Goal: Information Seeking & Learning: Learn about a topic

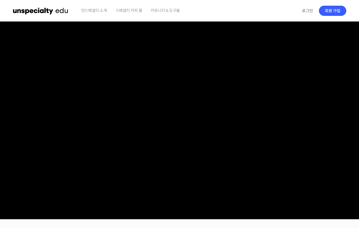
click at [225, 134] on video at bounding box center [180, 118] width 334 height 195
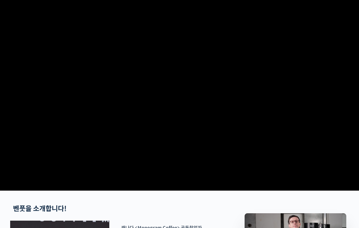
scroll to position [28, 0]
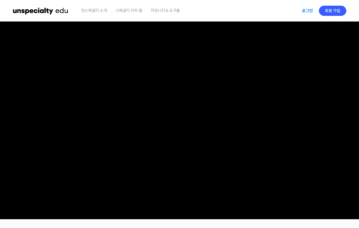
click at [306, 11] on link "로그인" at bounding box center [308, 10] width 18 height 13
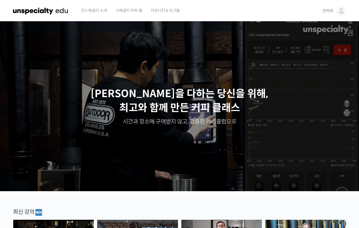
click at [331, 11] on span "선커피" at bounding box center [328, 10] width 11 height 5
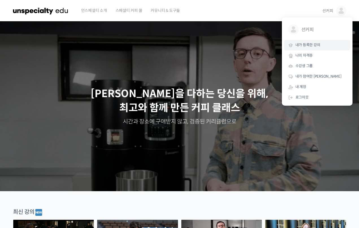
click at [316, 44] on span "내가 등록한 강의" at bounding box center [308, 44] width 25 height 5
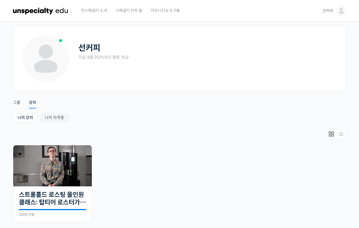
click at [343, 12] on img at bounding box center [342, 11] width 10 height 10
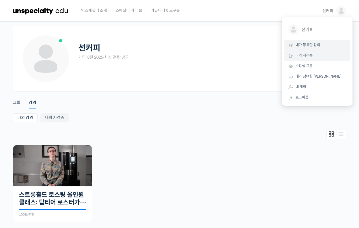
click at [313, 53] on link "나의 자격증" at bounding box center [317, 55] width 66 height 10
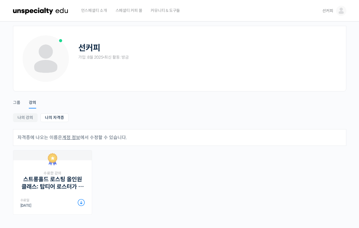
click at [327, 12] on span "선커피" at bounding box center [328, 10] width 11 height 5
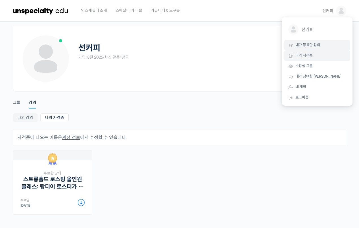
click at [316, 42] on span "내가 등록한 강의" at bounding box center [308, 44] width 25 height 5
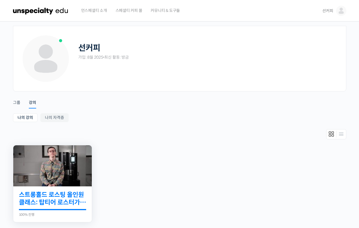
click at [55, 195] on link "스트롱홀드 로스팅 올인원 클래스: 탑티어 로스터가 알려주는 스트롱홀드 A to Z 가이드" at bounding box center [52, 199] width 67 height 16
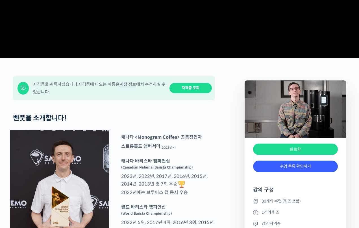
scroll to position [170, 0]
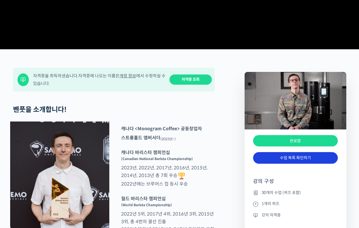
click at [295, 163] on link "수업 목록 확인하기" at bounding box center [295, 158] width 85 height 12
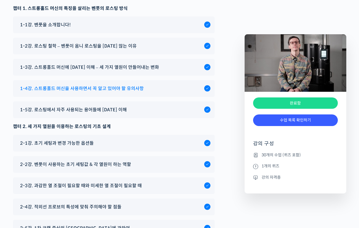
scroll to position [2790, 0]
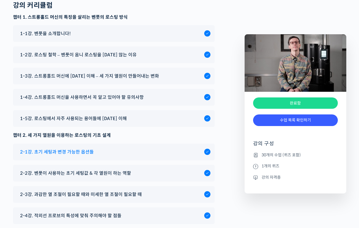
click at [110, 156] on div "2-1강. 초기 세팅과 변경 가능한 옵션들" at bounding box center [110, 152] width 187 height 8
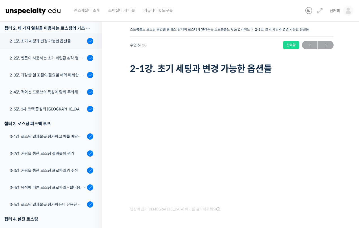
scroll to position [176, 0]
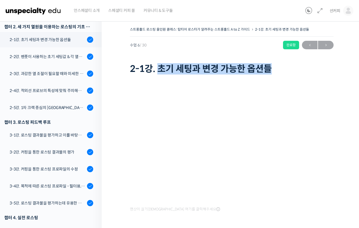
drag, startPoint x: 160, startPoint y: 66, endPoint x: 271, endPoint y: 70, distance: 110.7
click at [272, 70] on h1 "2-1강. 초기 세팅과 변경 가능한 옵션들" at bounding box center [232, 68] width 204 height 11
copy h1 "초기 세팅과 변경 가능한 옵션들"
click at [266, 69] on h1 "2-1강. 초기 세팅과 변경 가능한 옵션들" at bounding box center [232, 68] width 204 height 11
click at [49, 55] on div "2-2강. 벤풋이 사용하는 초기 세팅값 & 각 열원이 하는 역할" at bounding box center [48, 56] width 76 height 6
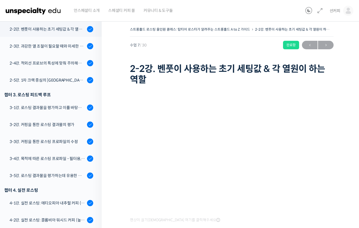
scroll to position [204, 0]
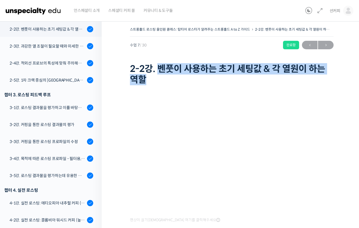
drag, startPoint x: 158, startPoint y: 66, endPoint x: 170, endPoint y: 79, distance: 17.4
click at [170, 79] on h1 "2-2강. 벤풋이 사용하는 초기 세팅값 & 각 열원이 하는 역할" at bounding box center [232, 74] width 204 height 22
copy h1 "벤풋이 사용하는 초기 세팅값 & 각 열원이 하는 역할"
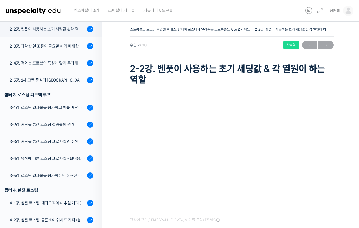
click at [47, 46] on div "2-3강. 과감한 열 조절이 필요할 때와 미세한 열 조절이 필요할 때" at bounding box center [48, 46] width 76 height 6
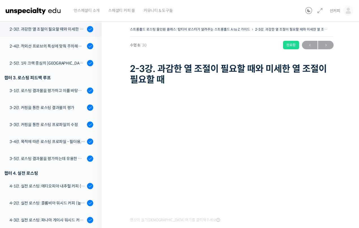
scroll to position [28, 0]
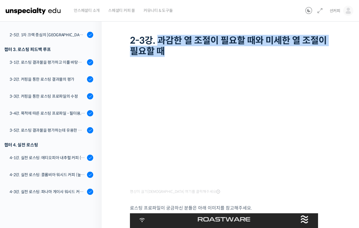
drag, startPoint x: 160, startPoint y: 38, endPoint x: 172, endPoint y: 50, distance: 17.4
click at [172, 50] on h1 "2-3강. 과감한 열 조절이 필요할 때와 미세한 열 조절이 필요할 때" at bounding box center [232, 46] width 204 height 22
copy h1 "과감한 열 조절이 필요할 때와 미세한 열 조절이 필요할 때"
click at [283, 50] on h1 "2-3강. 과감한 열 조절이 필요할 때와 미세한 열 조절이 필요할 때" at bounding box center [232, 46] width 204 height 22
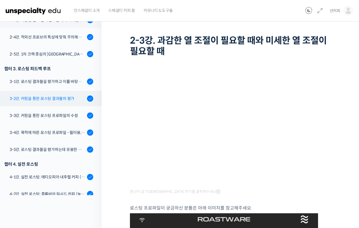
scroll to position [192, 0]
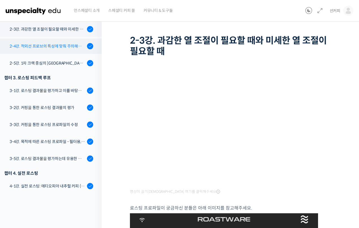
click at [49, 48] on div "2-4강. 적외선 프로브의 특성에 맞춰 주의해야 할 점들" at bounding box center [48, 46] width 76 height 6
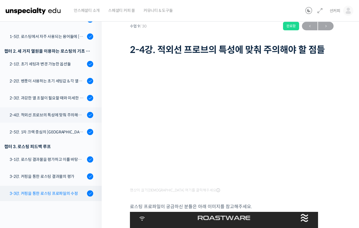
scroll to position [124, 0]
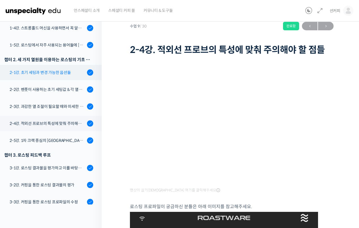
click at [42, 76] on link "2-1강. 초기 세팅과 변경 가능한 옵션들" at bounding box center [49, 72] width 105 height 15
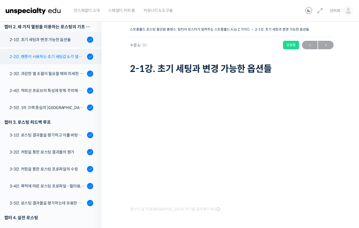
click at [40, 56] on div "2-2강. 벤풋이 사용하는 초기 세팅값 & 각 열원이 하는 역할" at bounding box center [48, 56] width 76 height 6
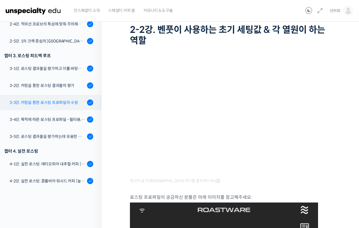
scroll to position [30, 0]
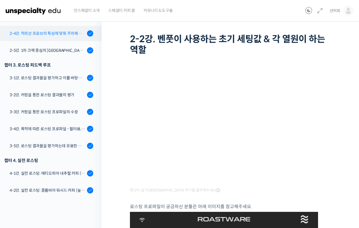
click at [50, 38] on link "2-4강. 적외선 프로브의 특성에 맞춰 주의해야 할 점들" at bounding box center [49, 33] width 105 height 15
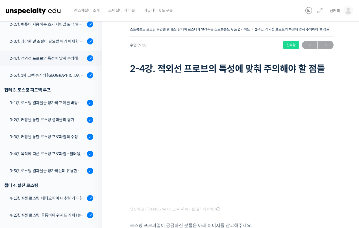
scroll to position [238, 0]
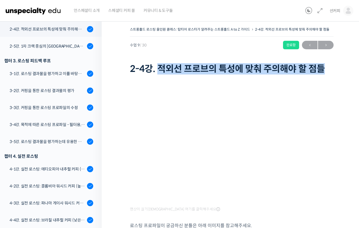
drag, startPoint x: 159, startPoint y: 67, endPoint x: 329, endPoint y: 70, distance: 169.7
click at [329, 70] on h1 "2-4강. 적외선 프로브의 특성에 맞춰 주의해야 할 점들" at bounding box center [232, 68] width 204 height 11
copy h1 "적외선 프로브의 특성에 맞춰 주의해야 할 점들"
click at [41, 43] on div "2-5강. 1차 크랙 중심의 [GEOGRAPHIC_DATA]에 관하여" at bounding box center [48, 46] width 76 height 6
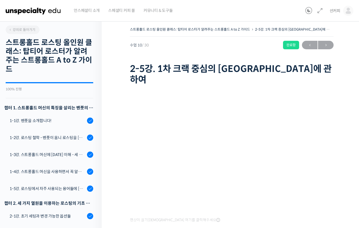
scroll to position [255, 0]
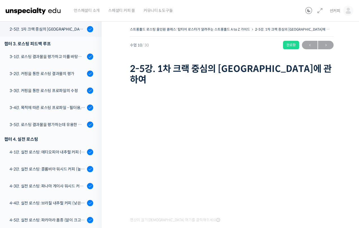
drag, startPoint x: 158, startPoint y: 68, endPoint x: 188, endPoint y: 71, distance: 30.1
click at [160, 68] on h1 "2-5강. 1차 크랙 중심의 [GEOGRAPHIC_DATA]에 관하여" at bounding box center [232, 74] width 204 height 22
click at [278, 71] on h1 "2-5강. 1차 크랙 중심의 [GEOGRAPHIC_DATA]에 관하여" at bounding box center [232, 74] width 204 height 22
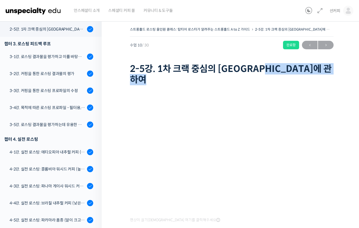
click at [278, 70] on h1 "2-5강. 1차 크랙 중심의 [GEOGRAPHIC_DATA]에 관하여" at bounding box center [232, 74] width 204 height 22
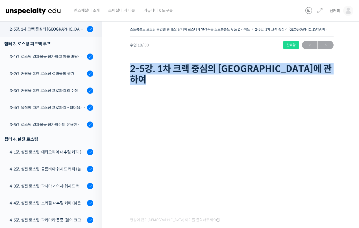
click at [278, 70] on h1 "2-5강. 1차 크랙 중심의 [GEOGRAPHIC_DATA]에 관하여" at bounding box center [232, 74] width 204 height 22
click at [192, 71] on h1 "2-5강. 1차 크랙 중심의 [GEOGRAPHIC_DATA]에 관하여" at bounding box center [232, 74] width 204 height 22
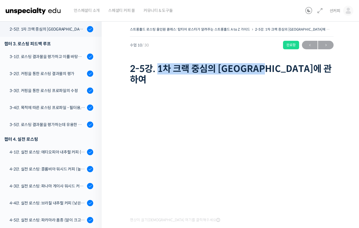
drag, startPoint x: 160, startPoint y: 68, endPoint x: 287, endPoint y: 69, distance: 127.3
click at [287, 69] on h1 "2-5강. 1차 크랙 중심의 [GEOGRAPHIC_DATA]에 관하여" at bounding box center [232, 74] width 204 height 22
copy h1 "1차 크랙 중심의 로스팅에 관하여"
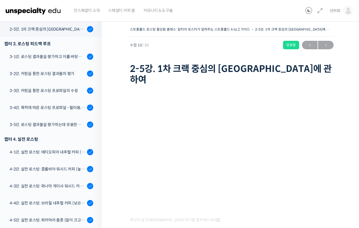
click at [273, 87] on div "영상이 끊기[DEMOGRAPHIC_DATA] 여기를 클릭해주세요" at bounding box center [232, 168] width 204 height 163
